Goal: Task Accomplishment & Management: Use online tool/utility

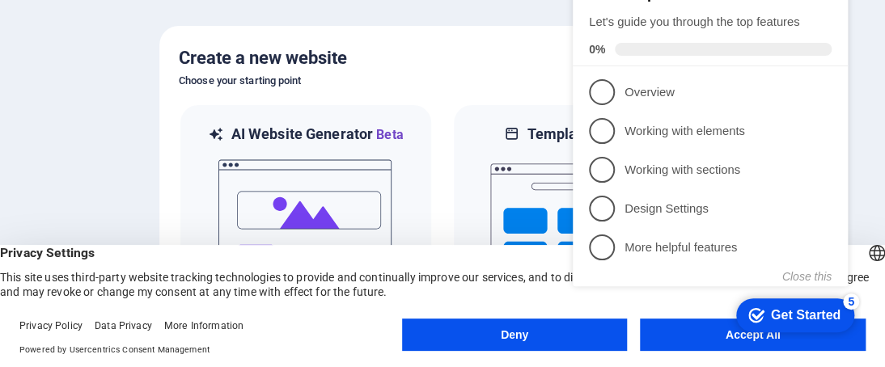
click at [703, 335] on div "checkmark Get Started 5 First Steps in the Editor Let's guide you through the t…" at bounding box center [713, 142] width 294 height 394
click at [819, 276] on button "Close this" at bounding box center [806, 276] width 49 height 13
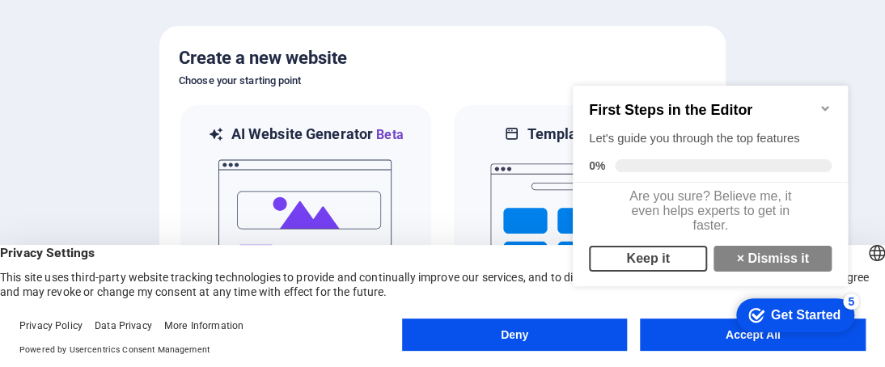
click at [655, 265] on link "Keep it" at bounding box center [648, 259] width 118 height 26
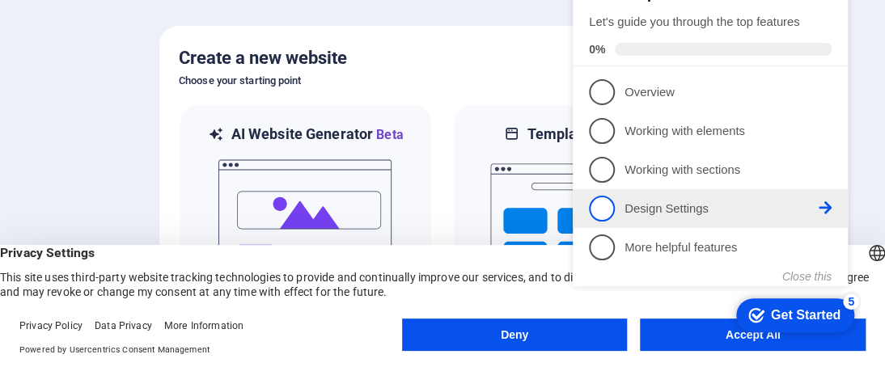
click at [601, 202] on span "4" at bounding box center [602, 209] width 26 height 26
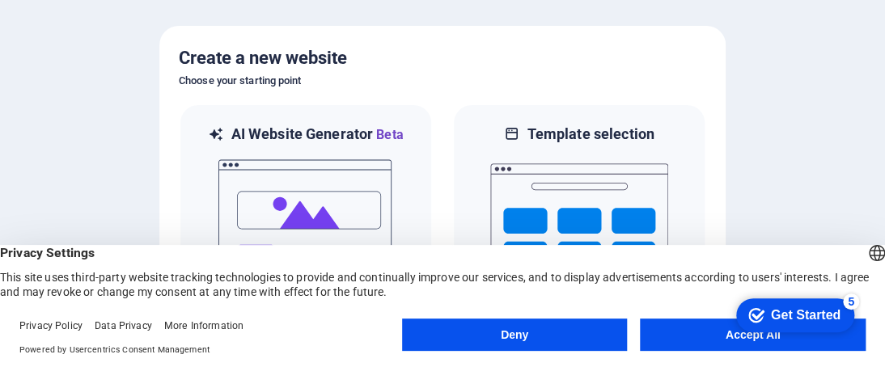
click at [756, 311] on icon "checkmark" at bounding box center [756, 315] width 16 height 16
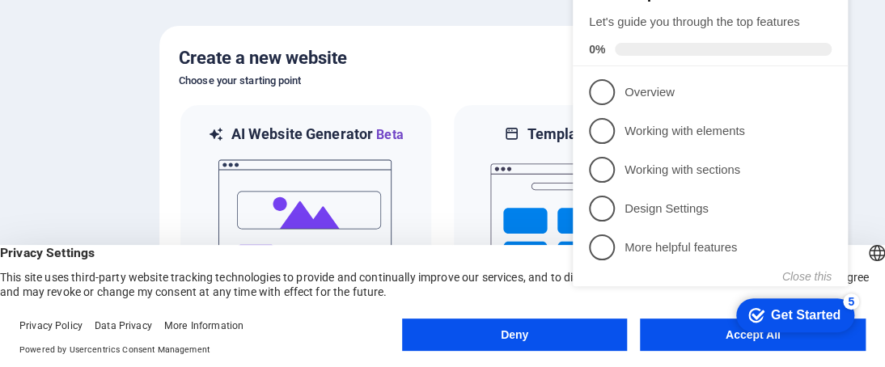
click at [733, 337] on div "checkmark Get Started 5 First Steps in the Editor Let's guide you through the t…" at bounding box center [713, 142] width 294 height 394
click at [507, 332] on button "Deny" at bounding box center [515, 335] width 226 height 32
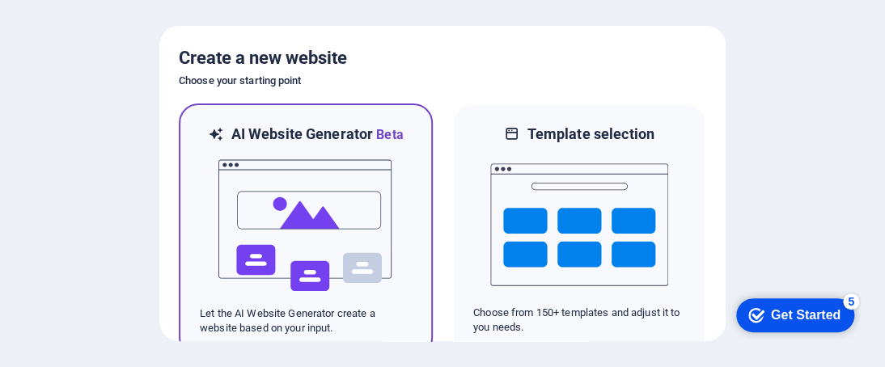
click at [366, 232] on img at bounding box center [306, 226] width 178 height 162
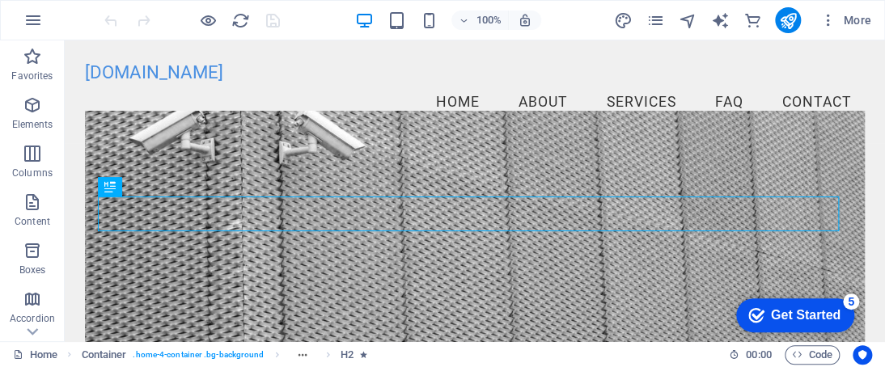
click at [794, 314] on div "Get Started" at bounding box center [806, 315] width 70 height 15
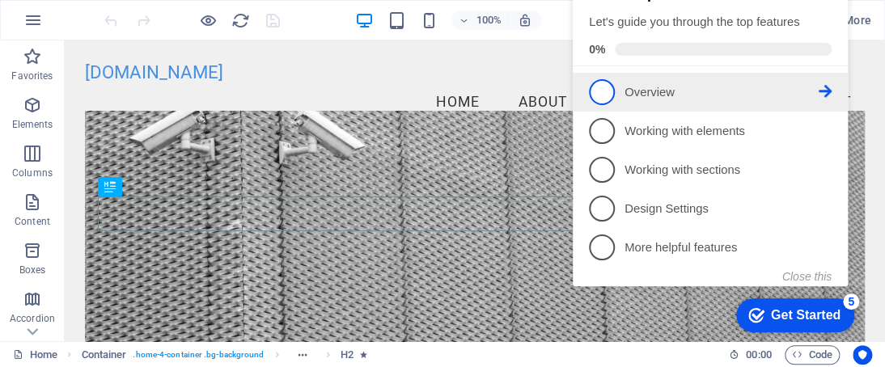
click at [602, 92] on span "1" at bounding box center [602, 92] width 26 height 26
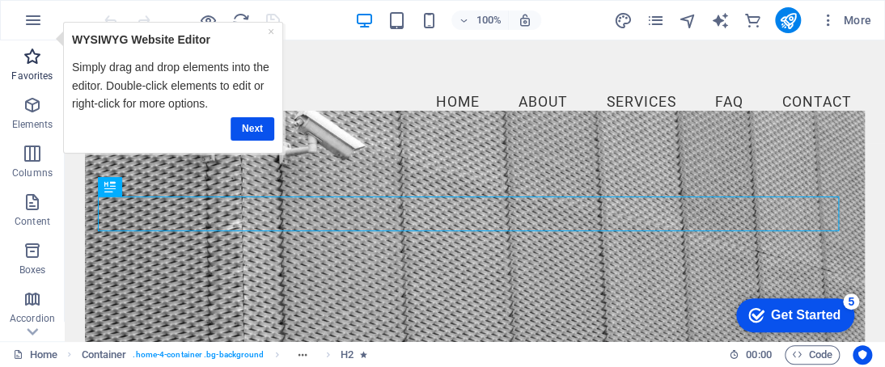
drag, startPoint x: 29, startPoint y: 60, endPoint x: 5, endPoint y: 126, distance: 70.6
click at [29, 60] on icon "button" at bounding box center [32, 56] width 19 height 19
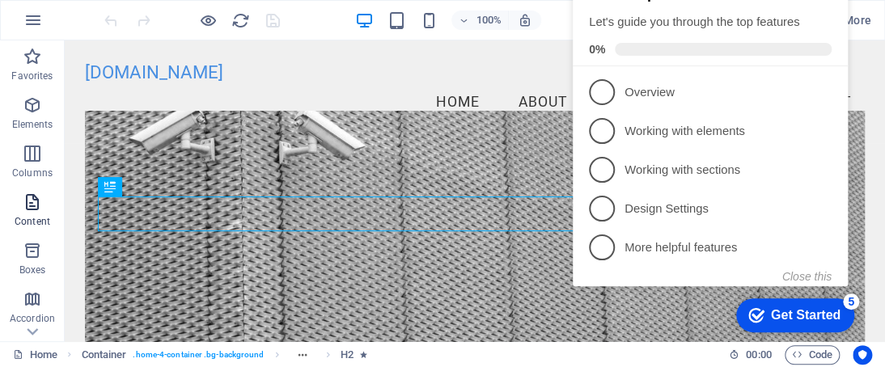
click at [35, 205] on icon "button" at bounding box center [32, 202] width 19 height 19
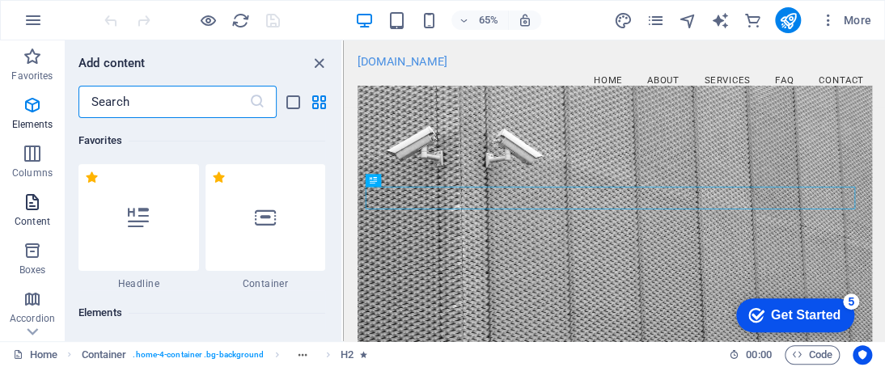
scroll to position [2830, 0]
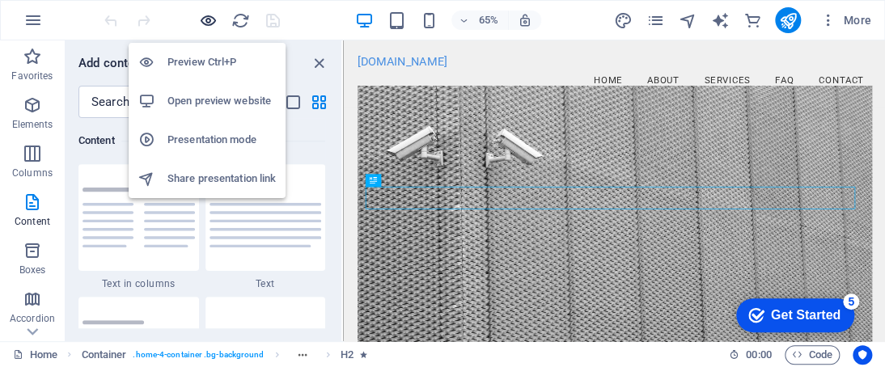
click at [210, 19] on icon "button" at bounding box center [208, 20] width 19 height 19
